Goal: Browse casually

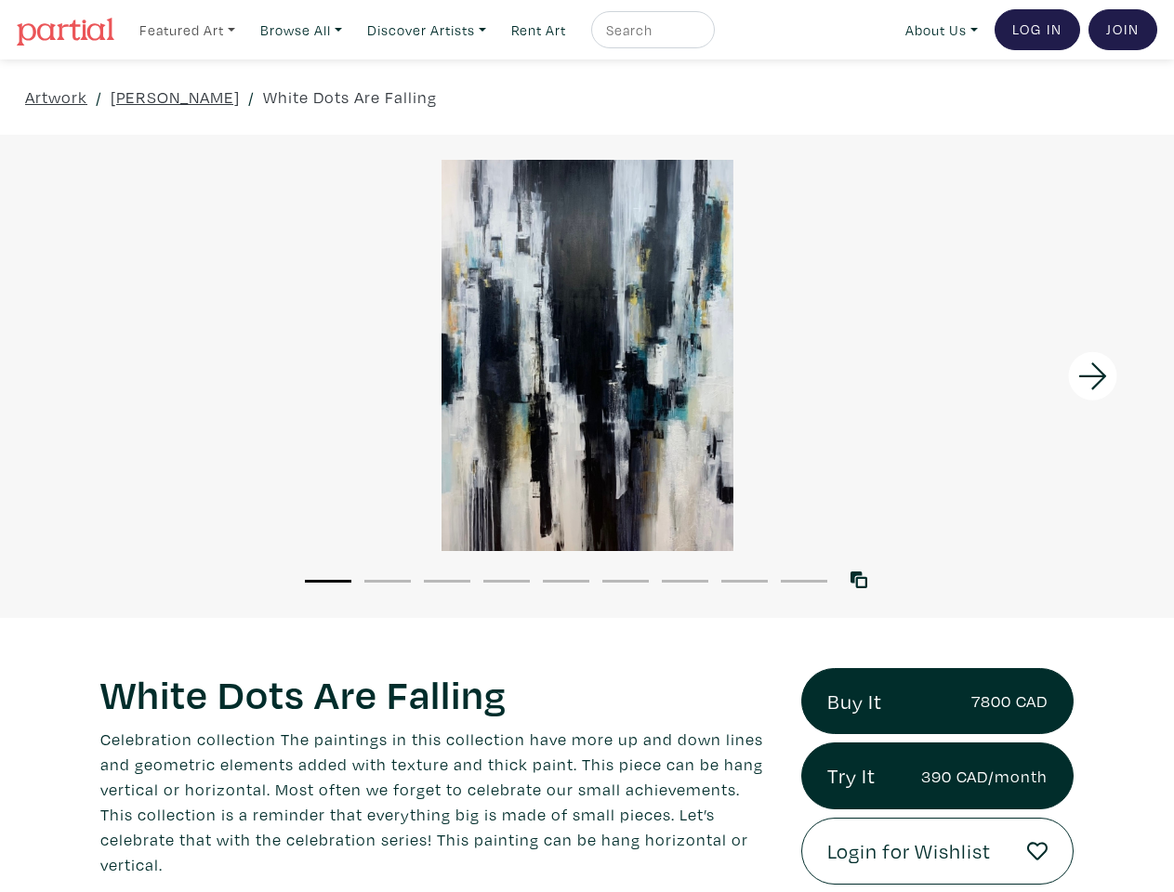
click at [189, 29] on link "Featured Art" at bounding box center [187, 30] width 112 height 38
click at [244, 29] on link "Browse All" at bounding box center [187, 30] width 112 height 38
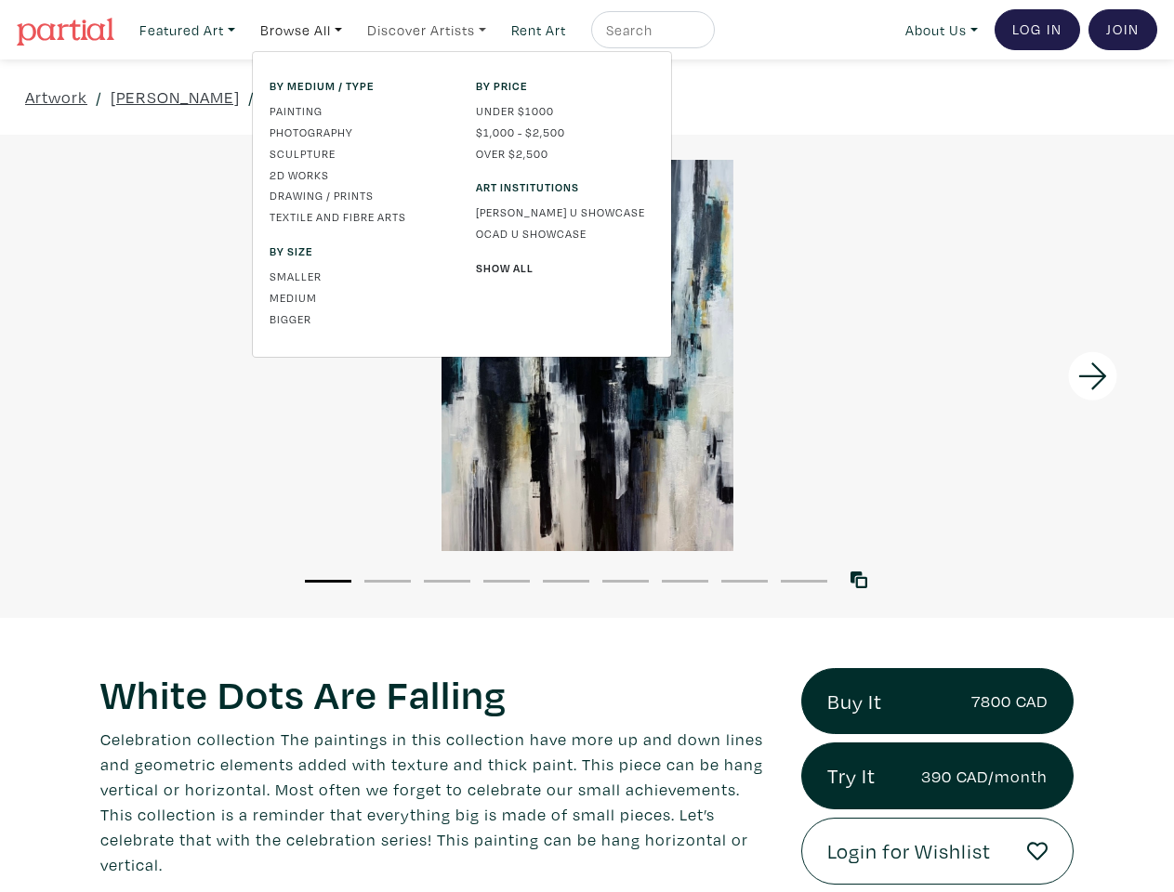
click at [244, 29] on link "Discover Artists" at bounding box center [187, 30] width 112 height 38
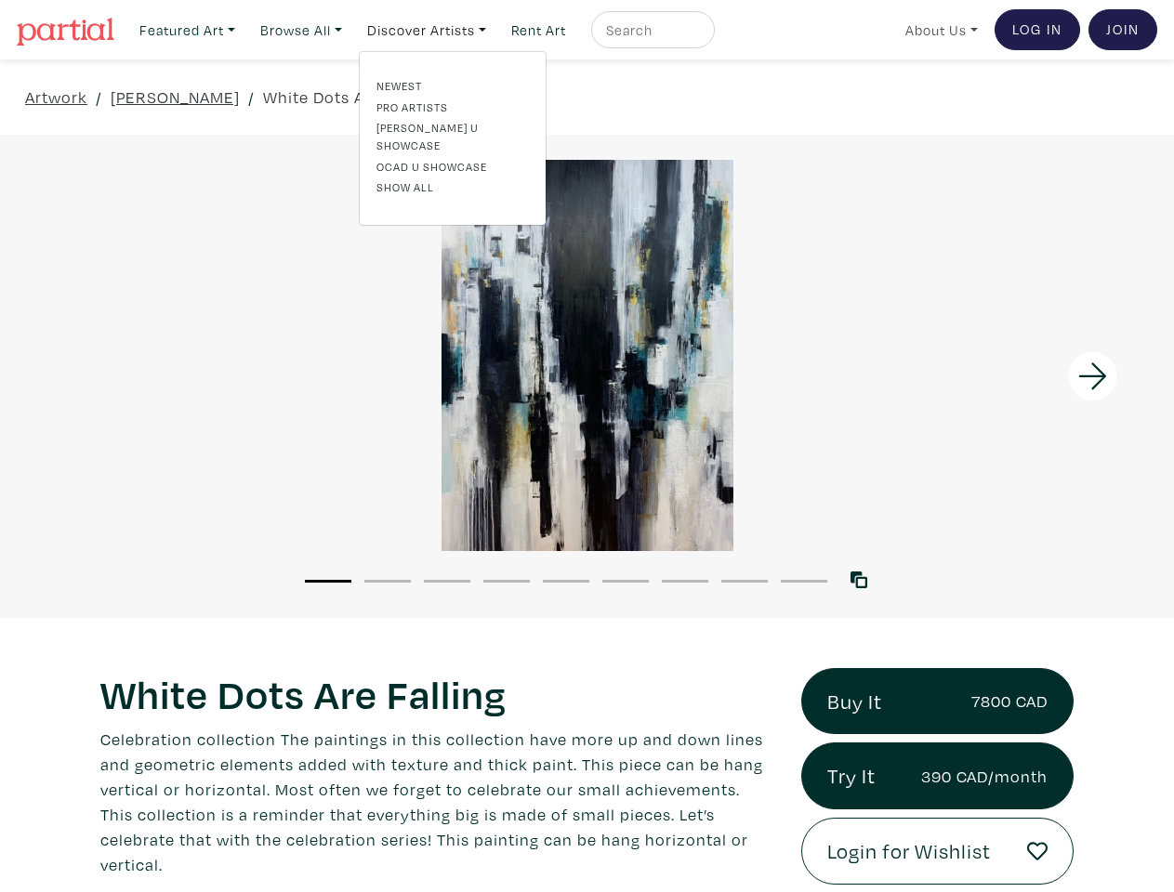
click at [938, 29] on link "About Us" at bounding box center [941, 30] width 89 height 38
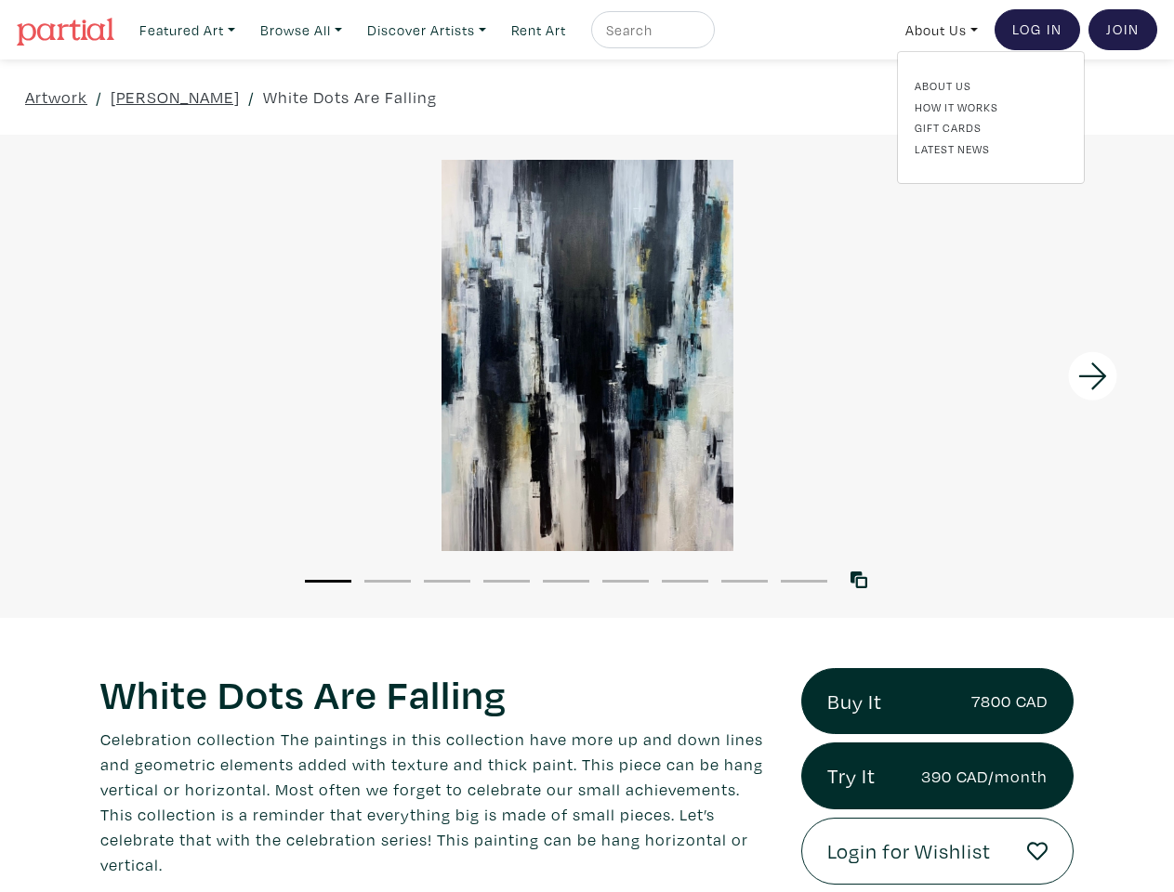
click at [1027, 376] on div at bounding box center [1027, 376] width 294 height 483
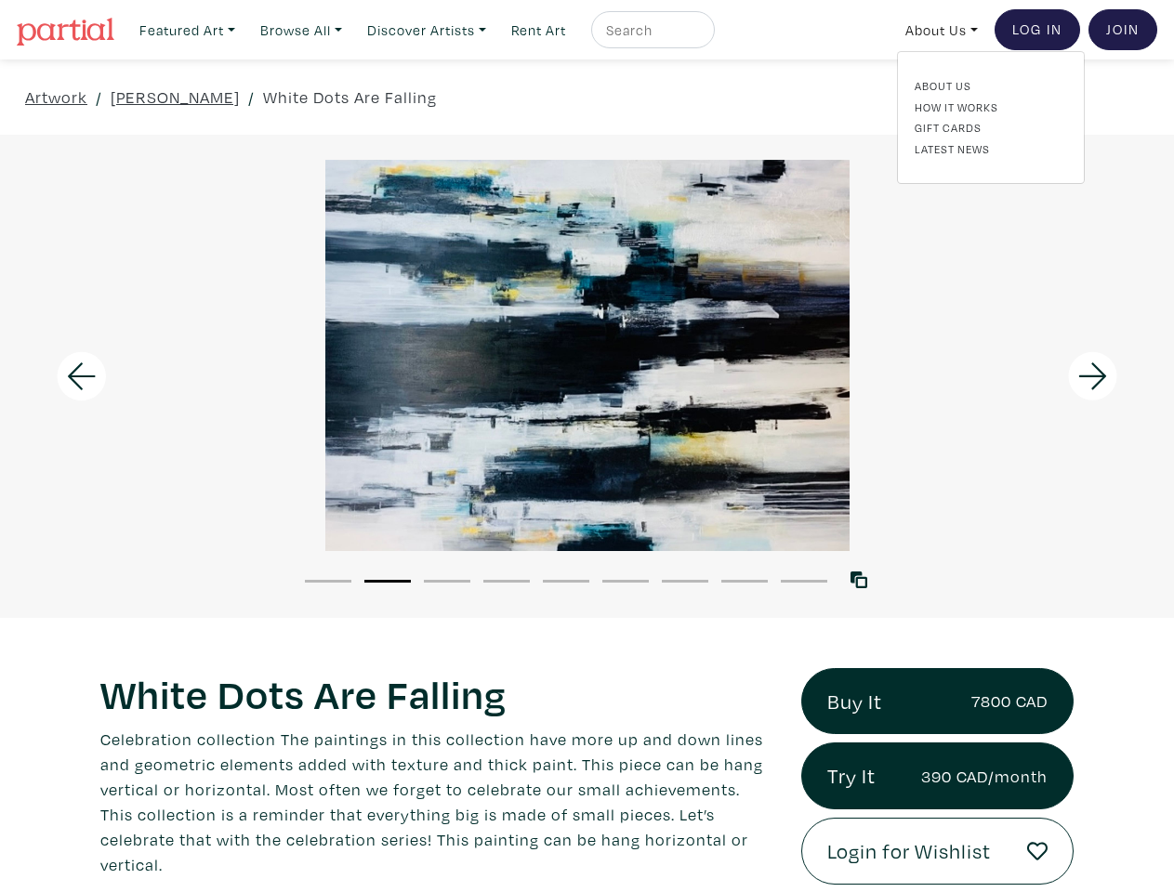
click at [328, 580] on button "1" at bounding box center [328, 581] width 46 height 3
click at [388, 580] on button "2" at bounding box center [387, 581] width 46 height 3
click at [447, 580] on button "3" at bounding box center [447, 581] width 46 height 3
click at [507, 580] on button "4" at bounding box center [506, 581] width 46 height 3
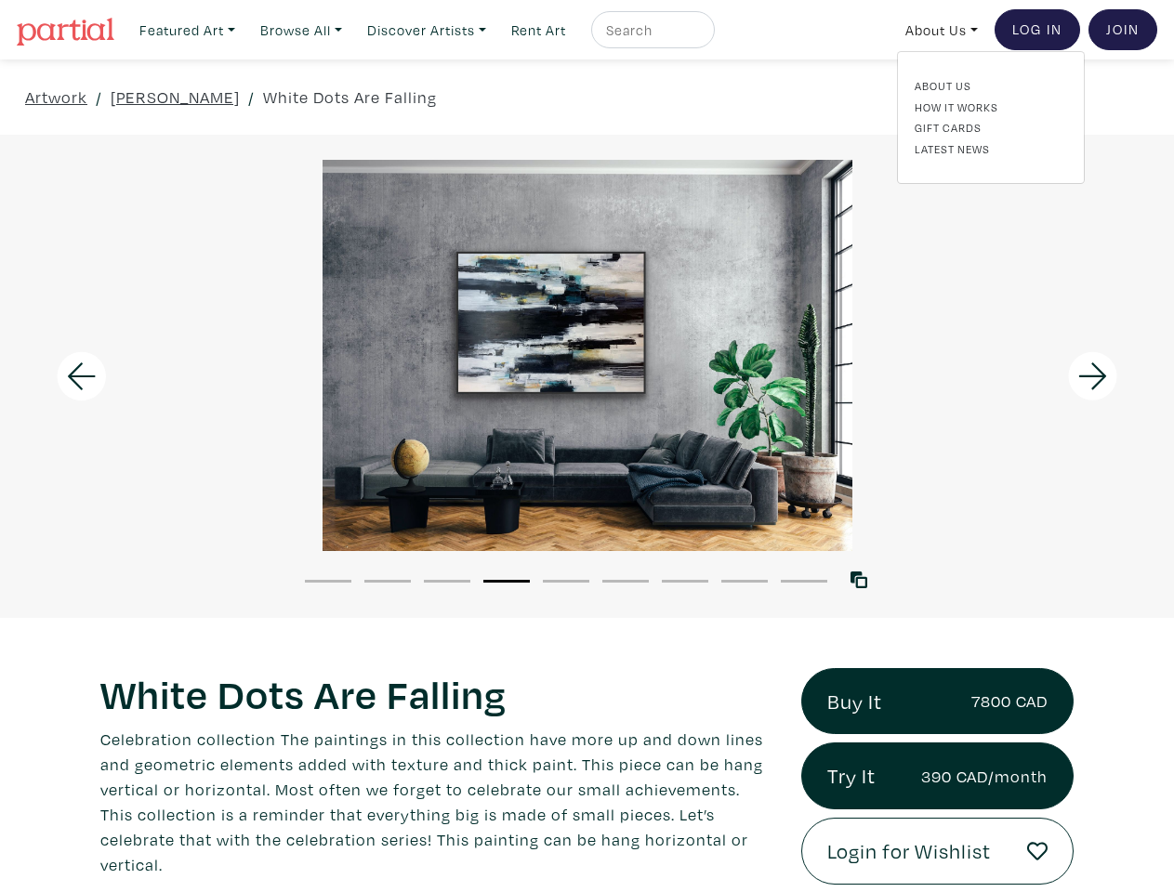
click at [566, 580] on button "5" at bounding box center [566, 581] width 46 height 3
